Goal: Task Accomplishment & Management: Manage account settings

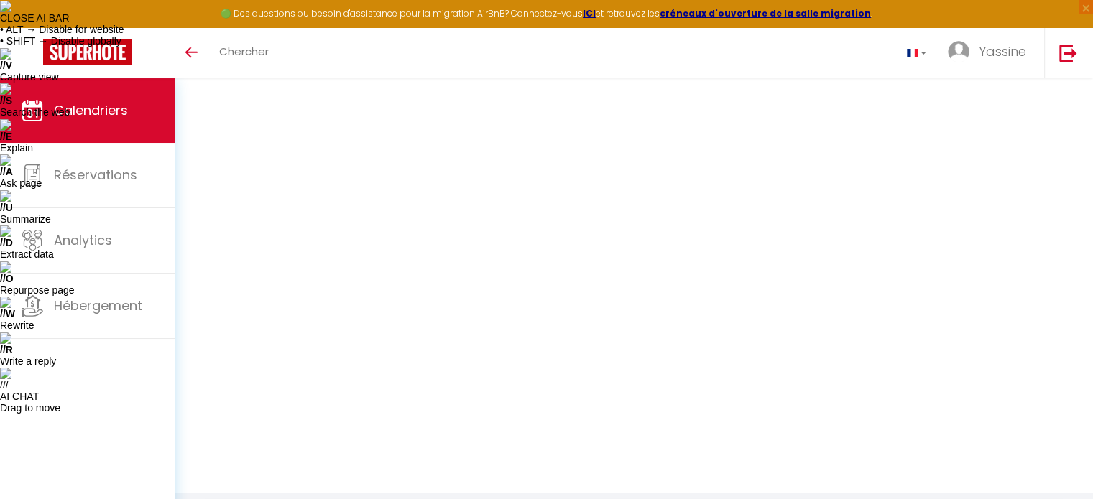
select select "OK"
select select "1"
select select "0"
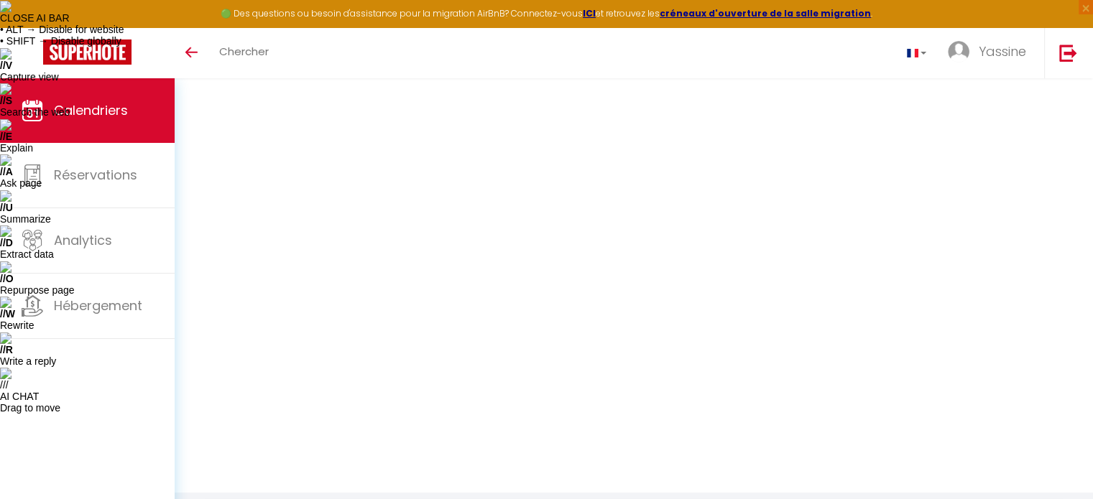
select select "1"
select select
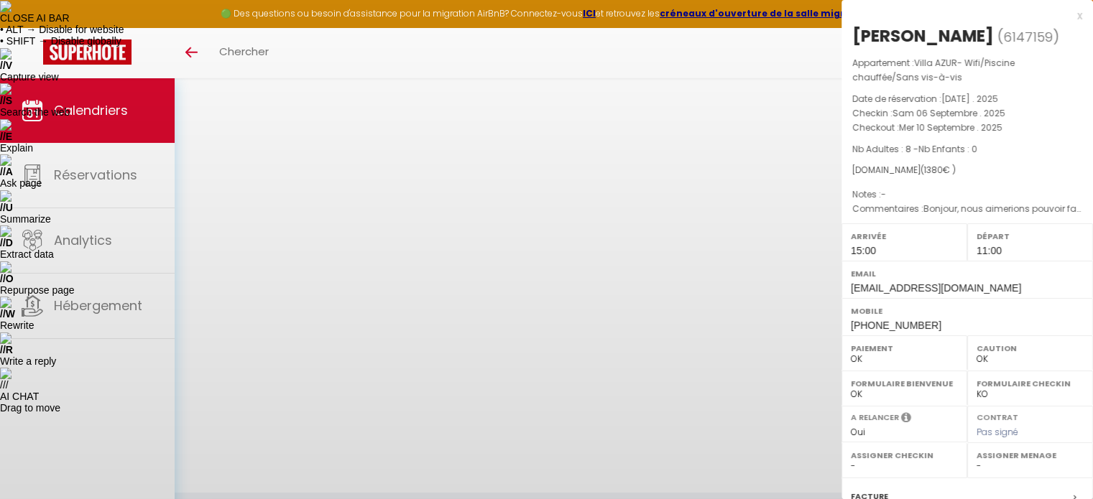
select select "34495"
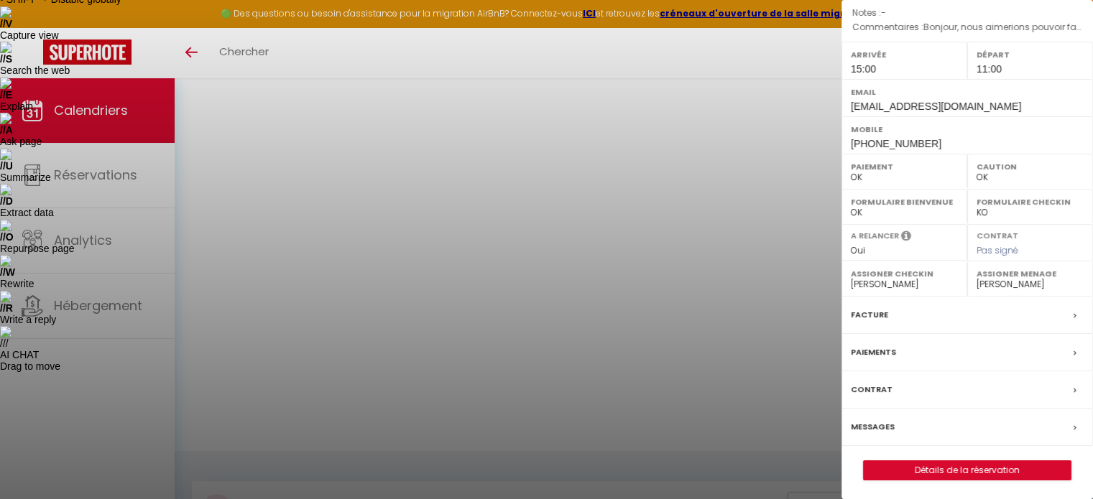
scroll to position [78, 0]
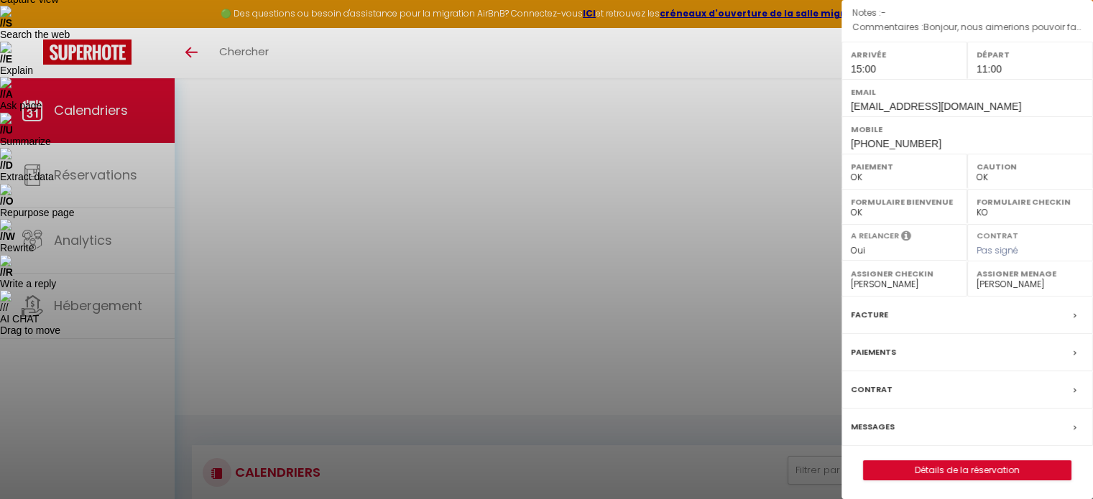
click at [867, 422] on label "Messages" at bounding box center [873, 427] width 44 height 15
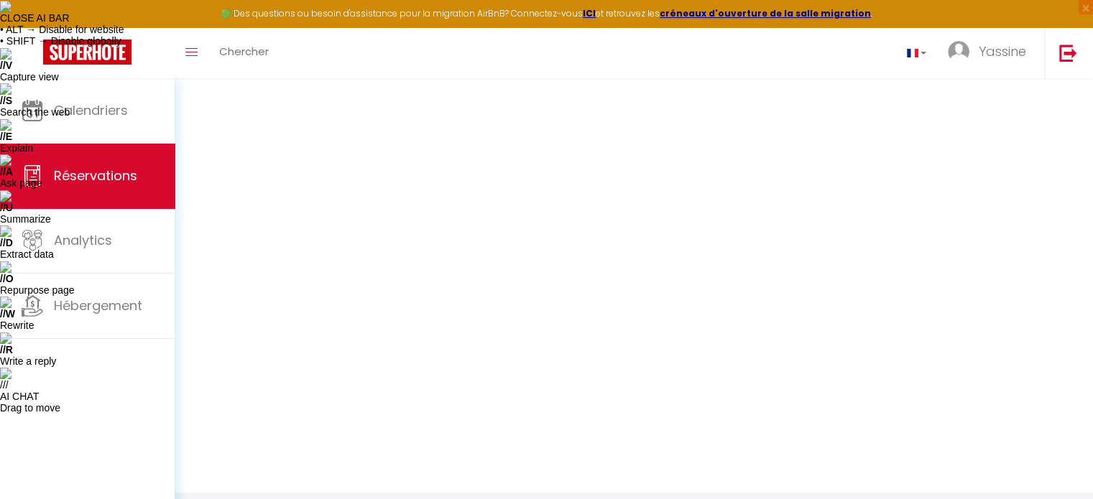
select select
checkbox input "false"
select select
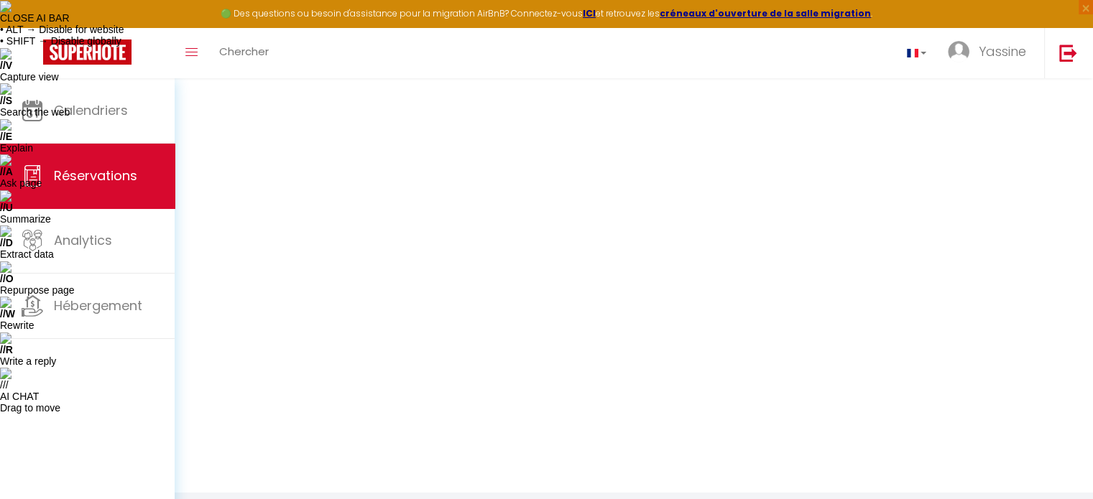
select select
checkbox input "false"
type textarea "Bonjour, nous aimerions pouvoir faire le Check in avant 15:00 si possible car n…"
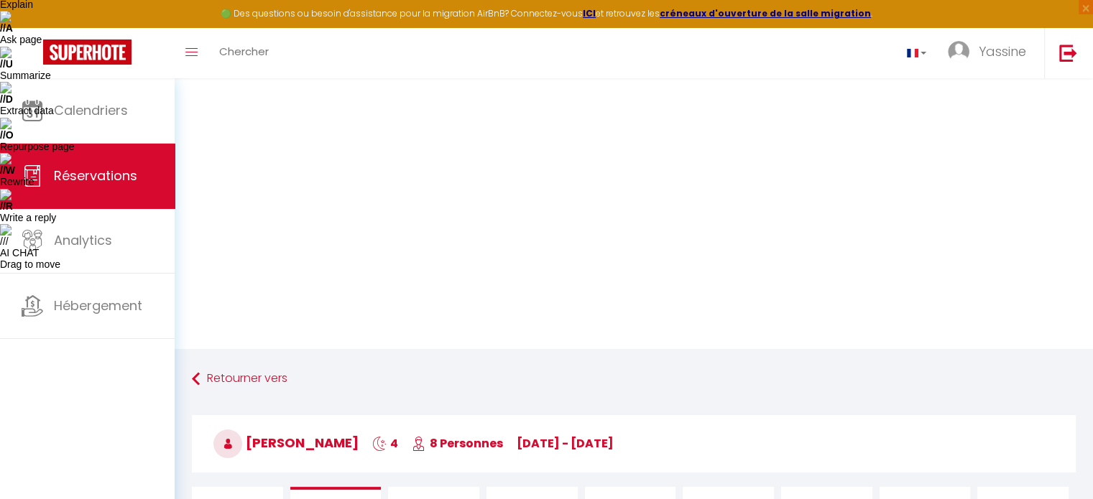
scroll to position [20444, 0]
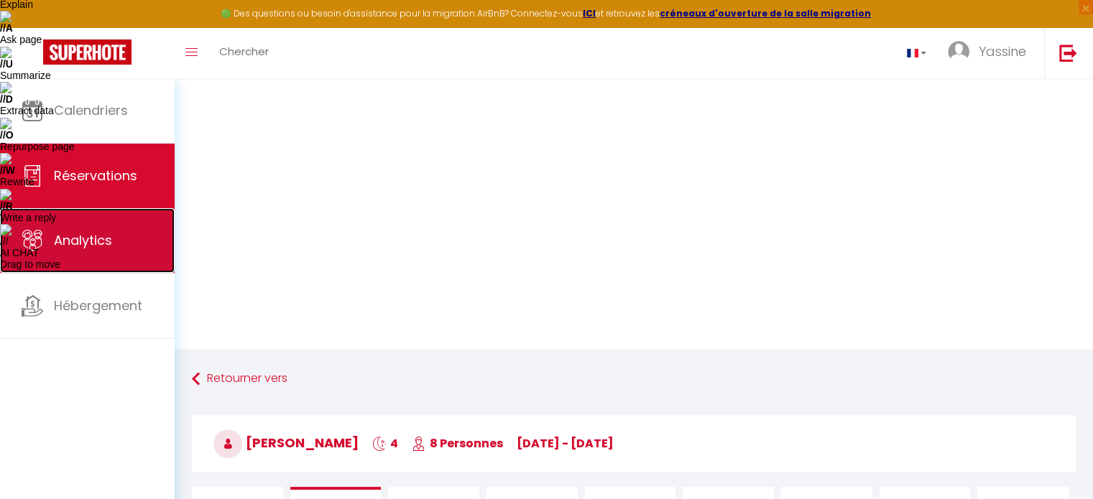
click at [78, 245] on span "Analytics" at bounding box center [83, 240] width 58 height 18
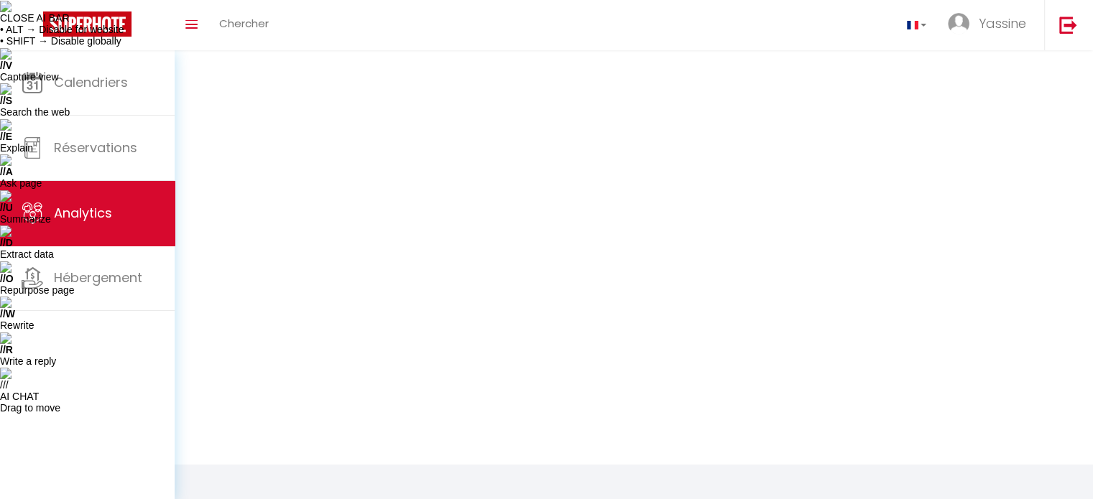
select select "2025"
select select "9"
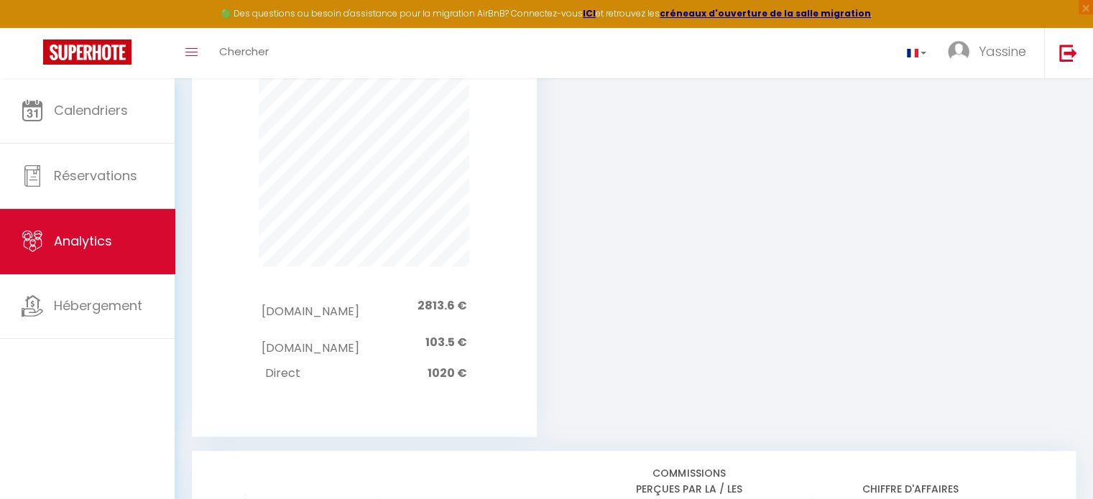
scroll to position [1728, 0]
